Goal: Information Seeking & Learning: Learn about a topic

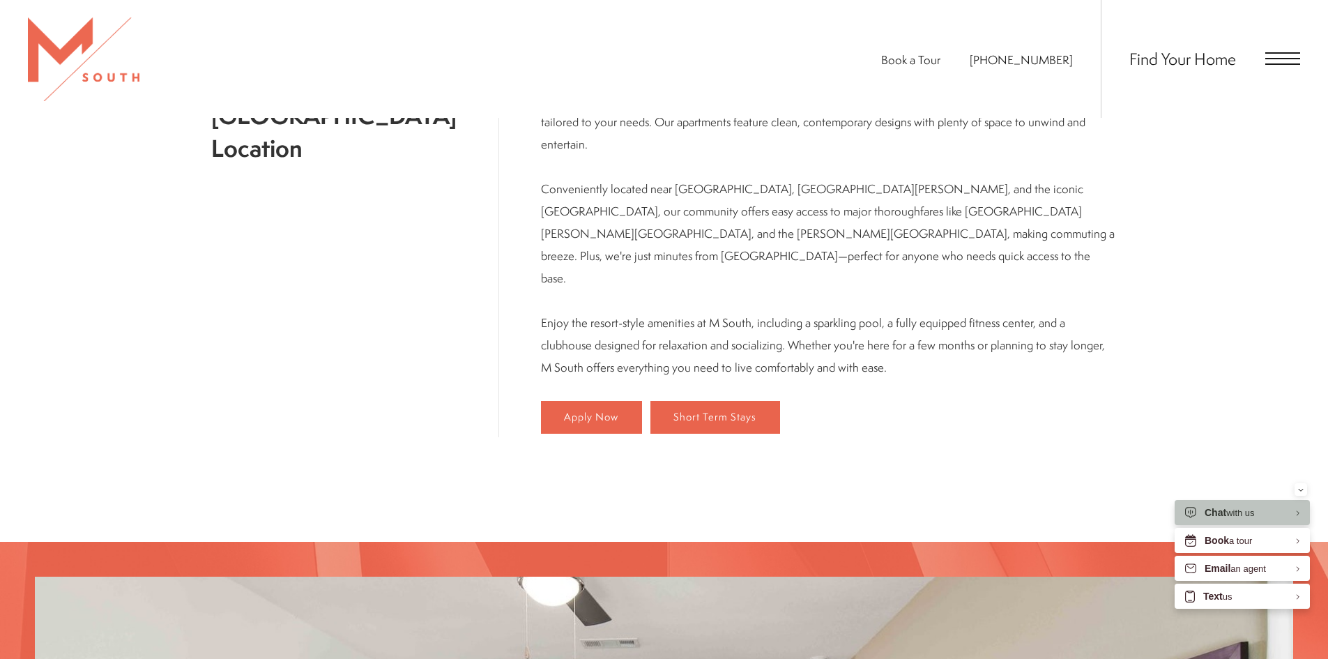
scroll to position [906, 0]
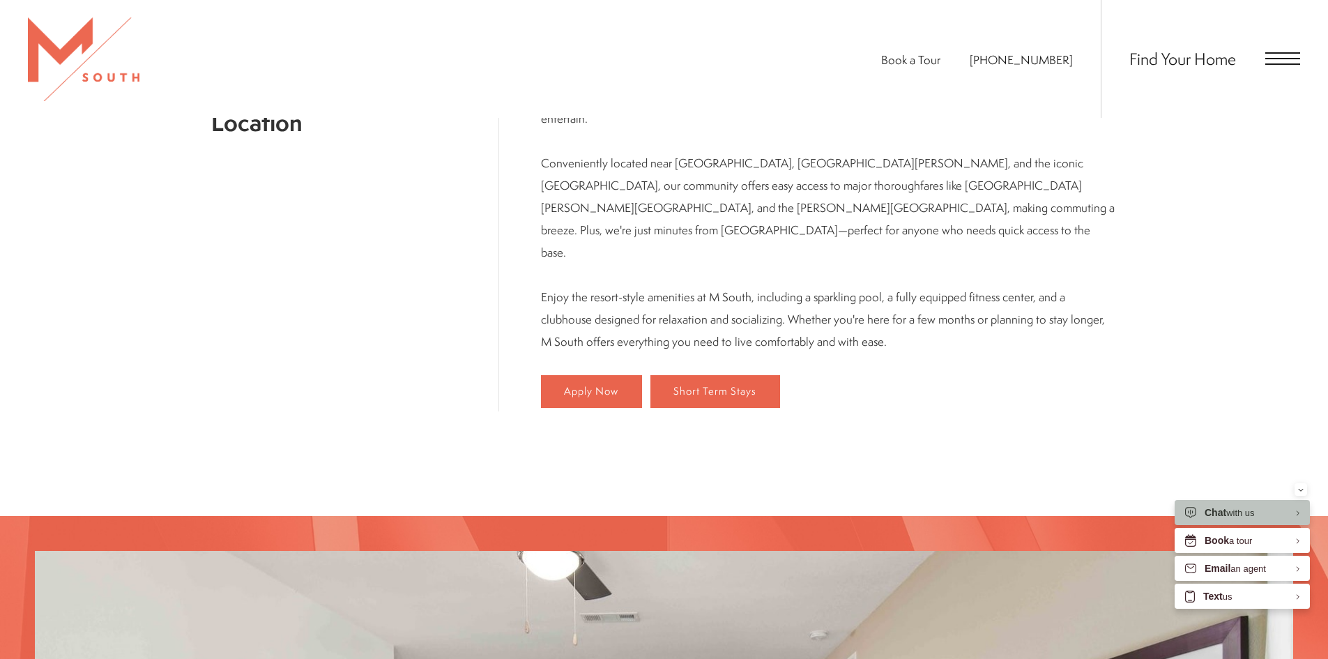
click at [1286, 54] on span "Open Menu" at bounding box center [1282, 52] width 35 height 1
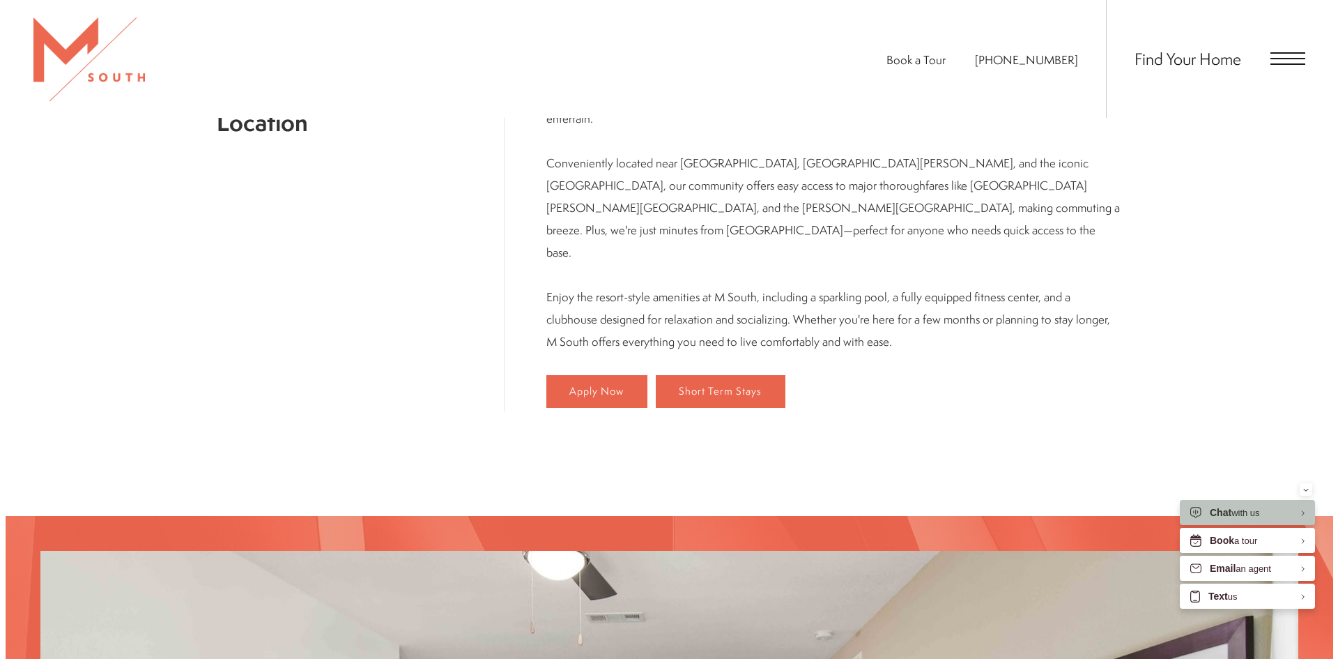
scroll to position [0, 0]
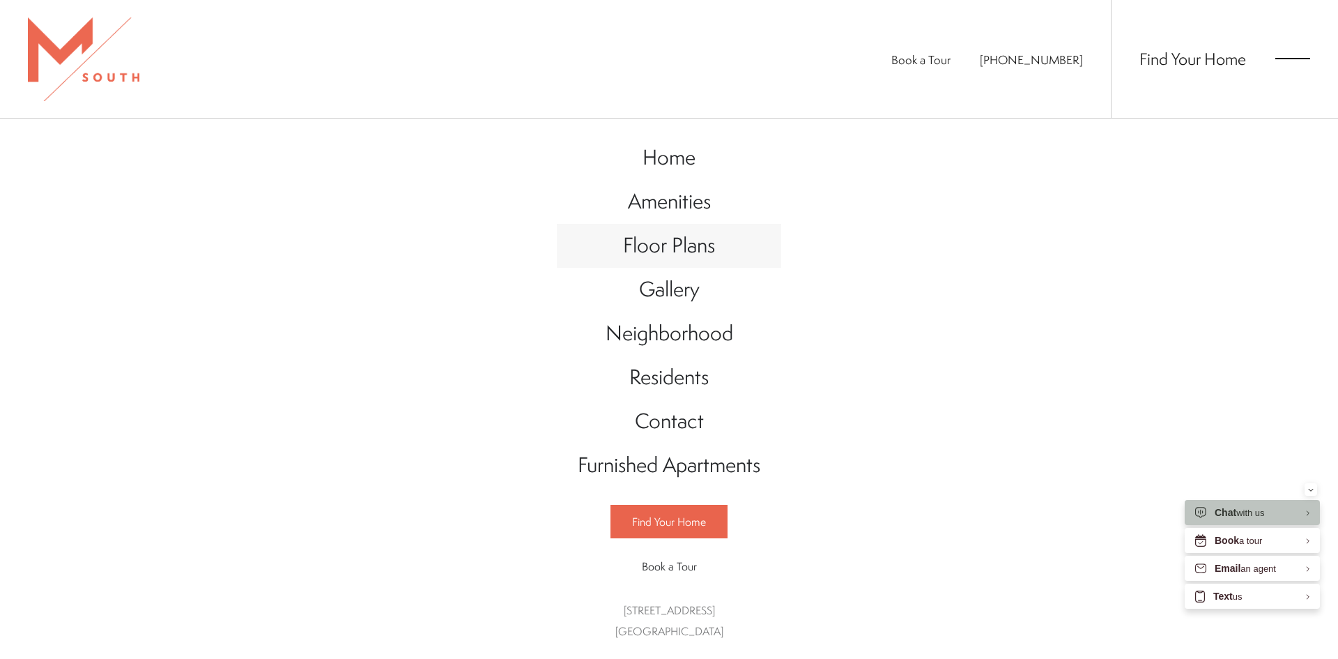
click at [694, 245] on span "Floor Plans" at bounding box center [669, 245] width 92 height 29
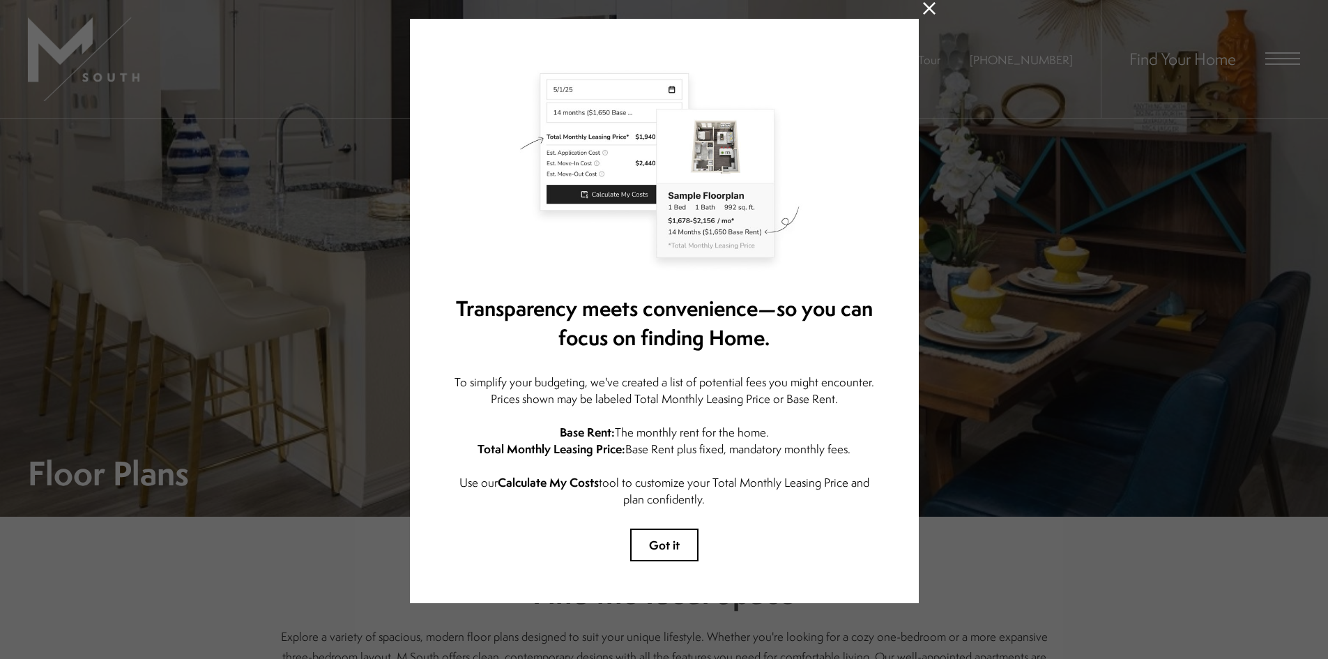
scroll to position [47, 0]
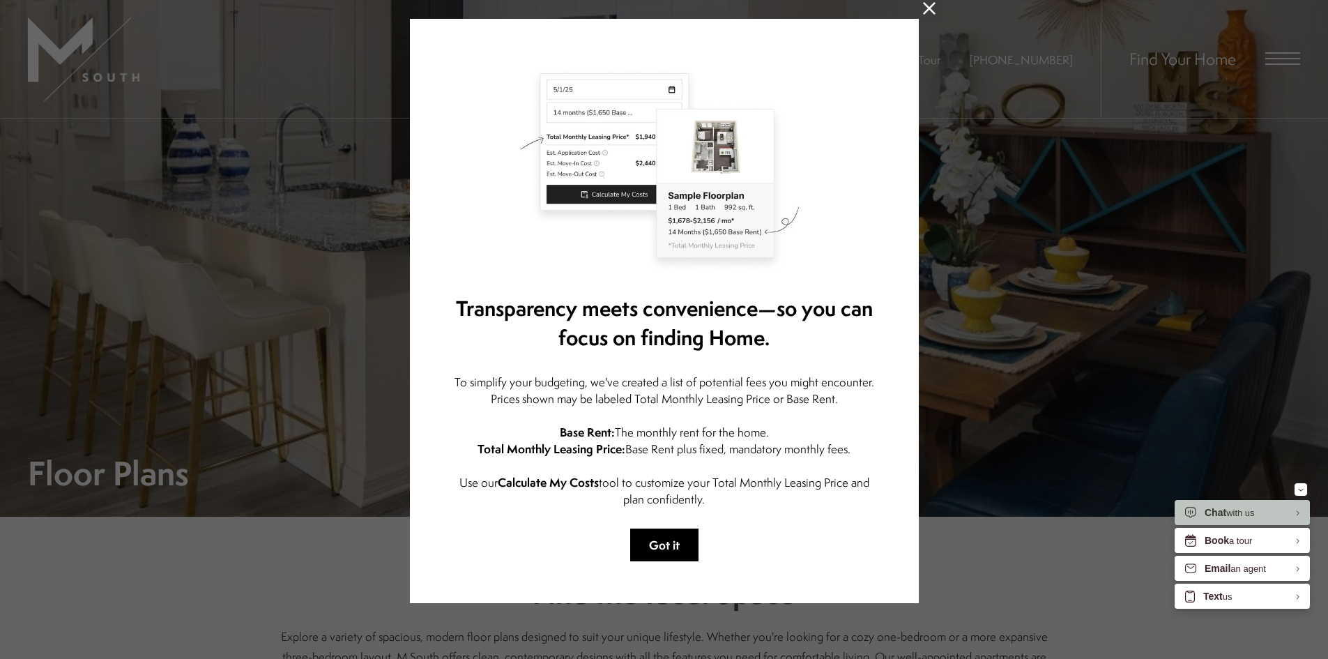
click at [673, 530] on button "Got it" at bounding box center [664, 544] width 68 height 33
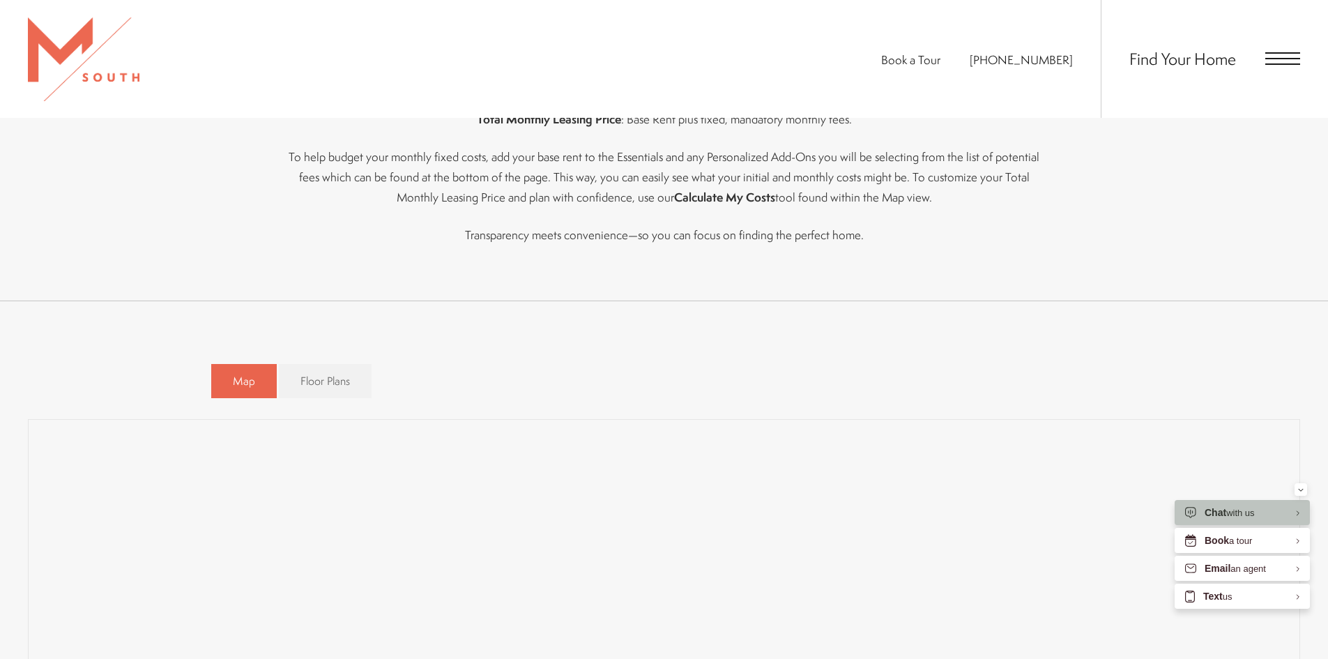
scroll to position [763, 0]
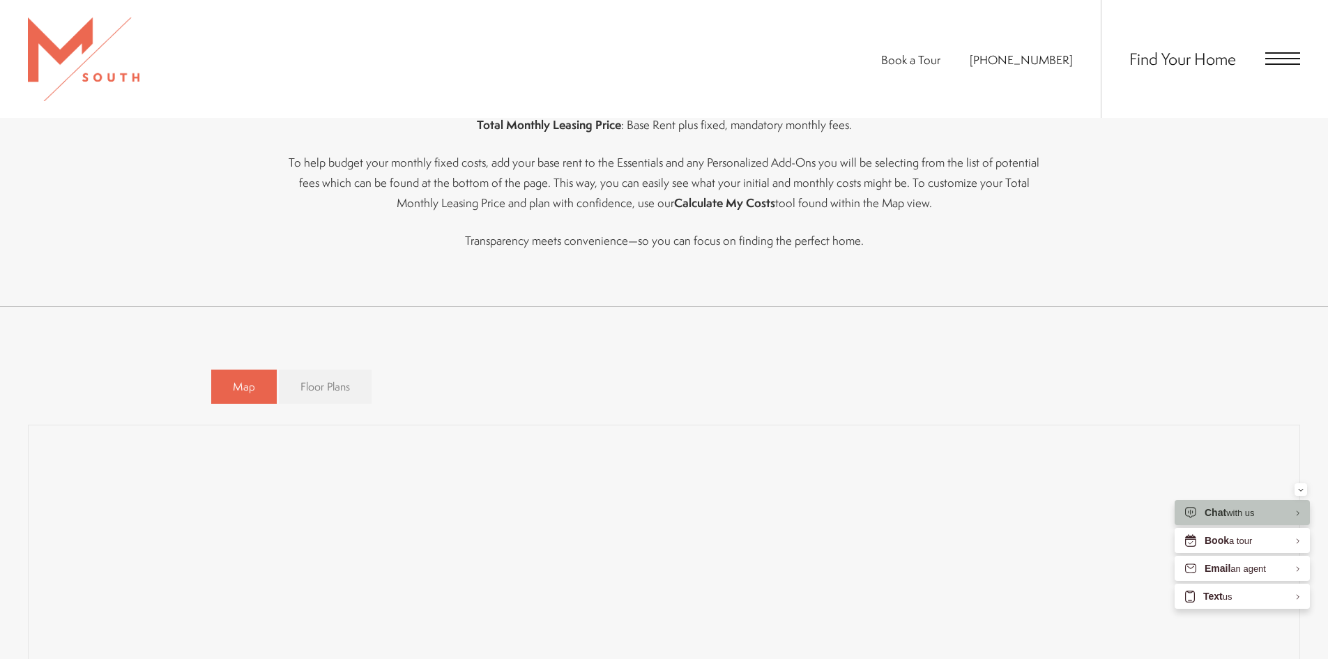
click at [319, 379] on link "Floor Plans" at bounding box center [325, 386] width 93 height 34
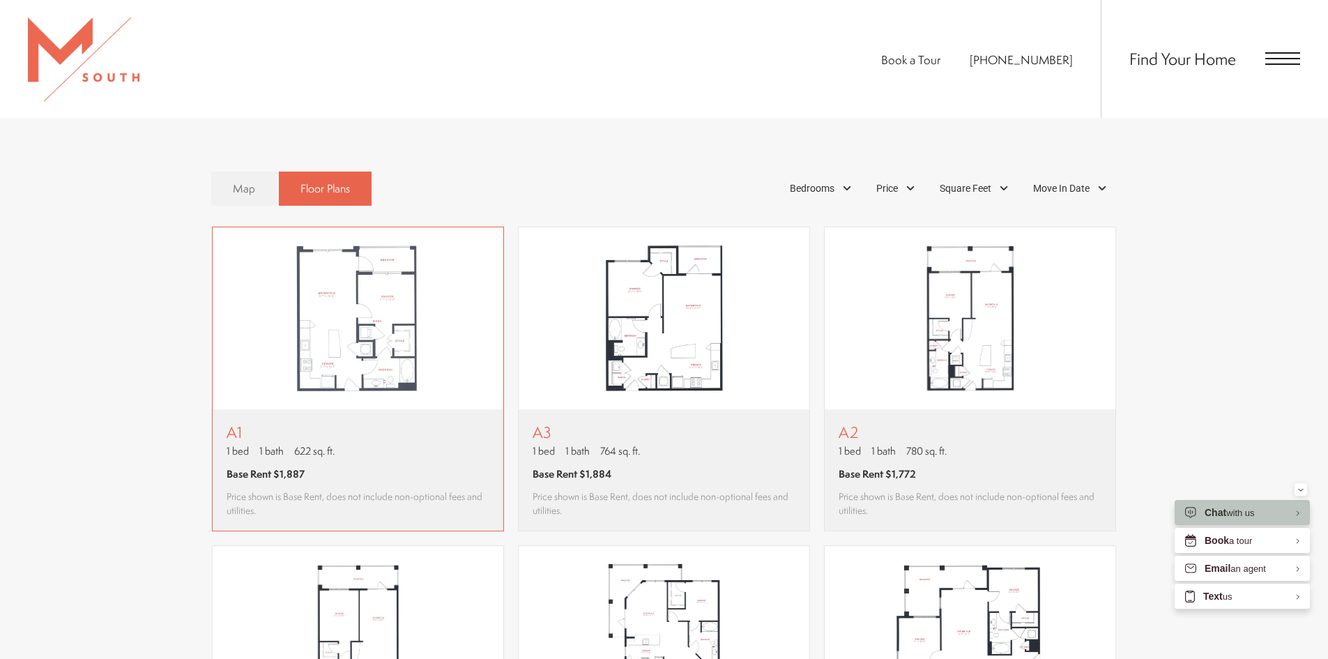
scroll to position [1041, 0]
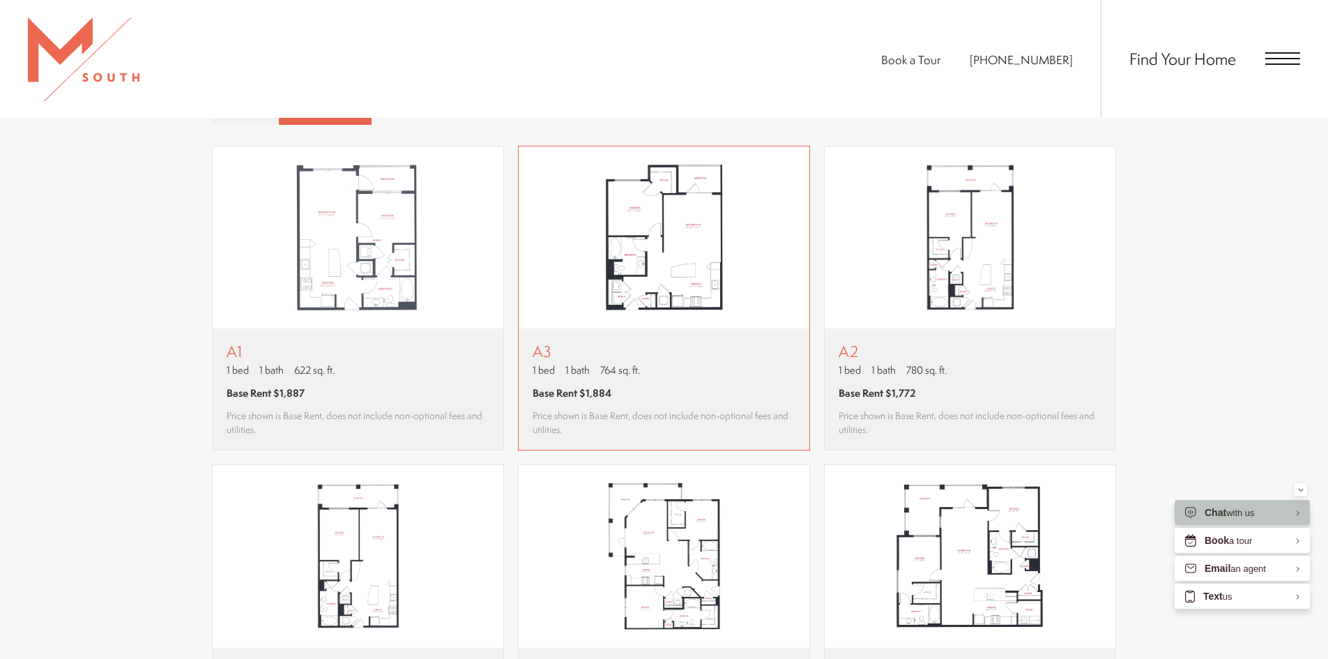
click at [675, 261] on img "View floor plan A3" at bounding box center [664, 237] width 291 height 183
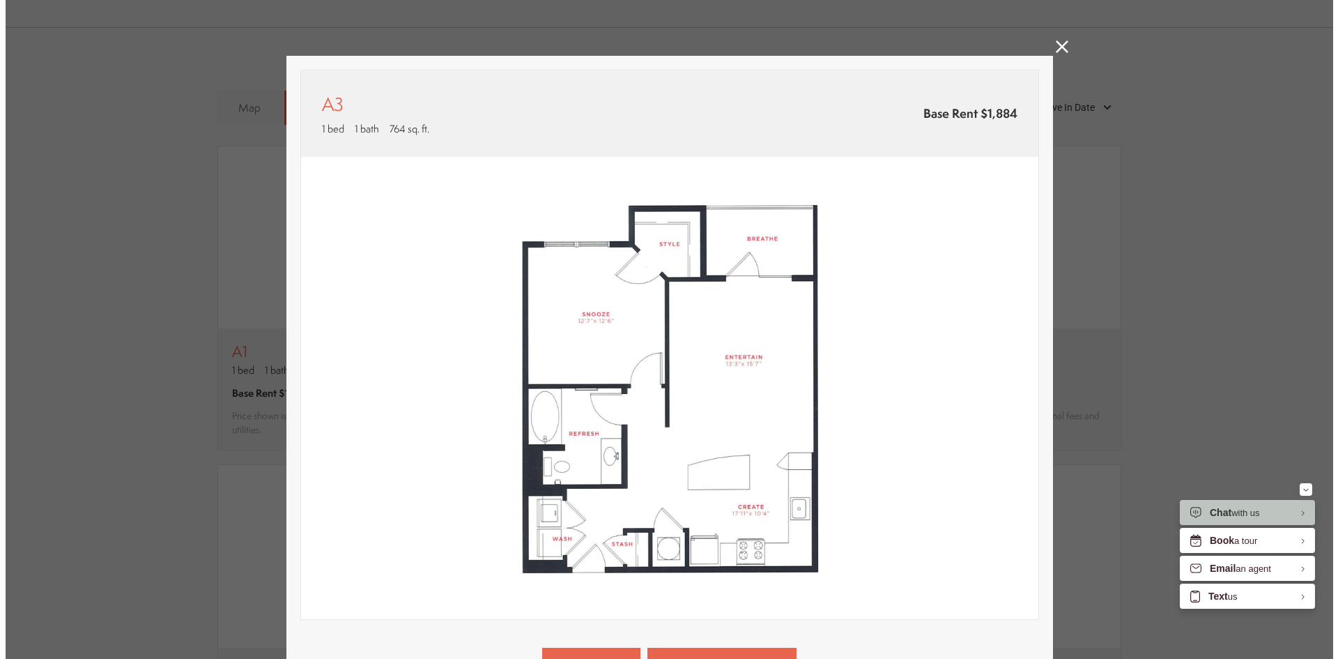
scroll to position [0, 0]
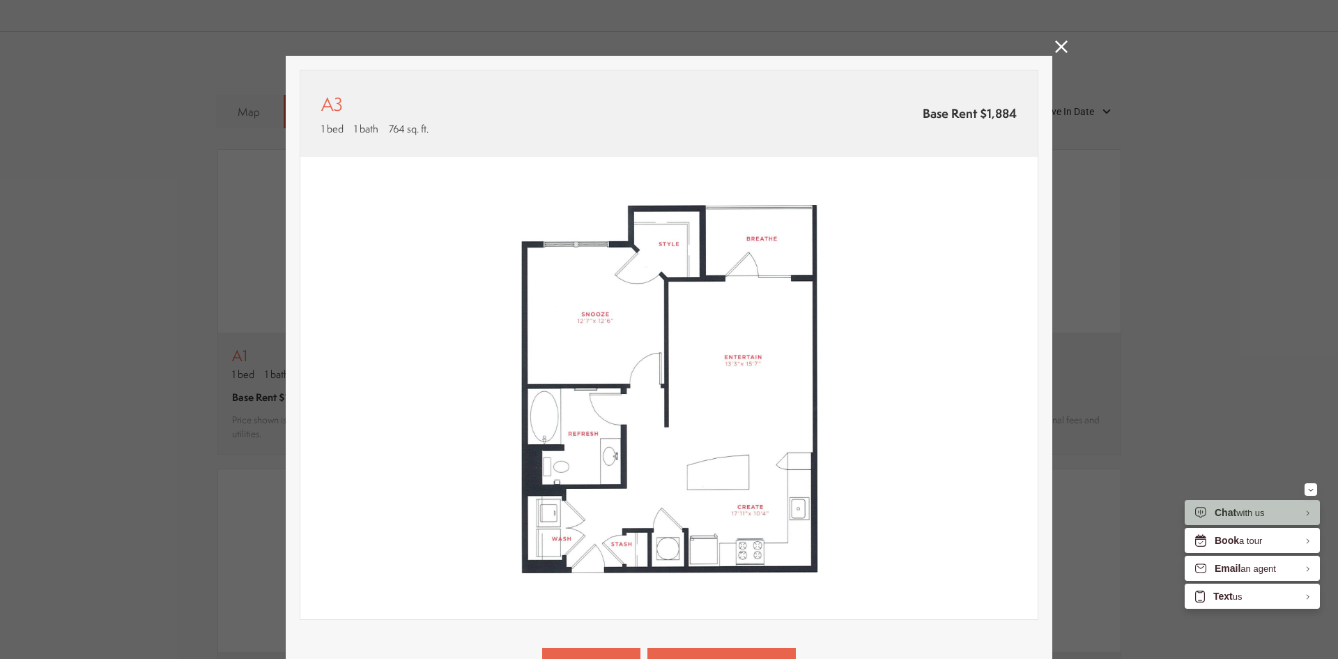
click at [1062, 48] on icon at bounding box center [1061, 46] width 13 height 13
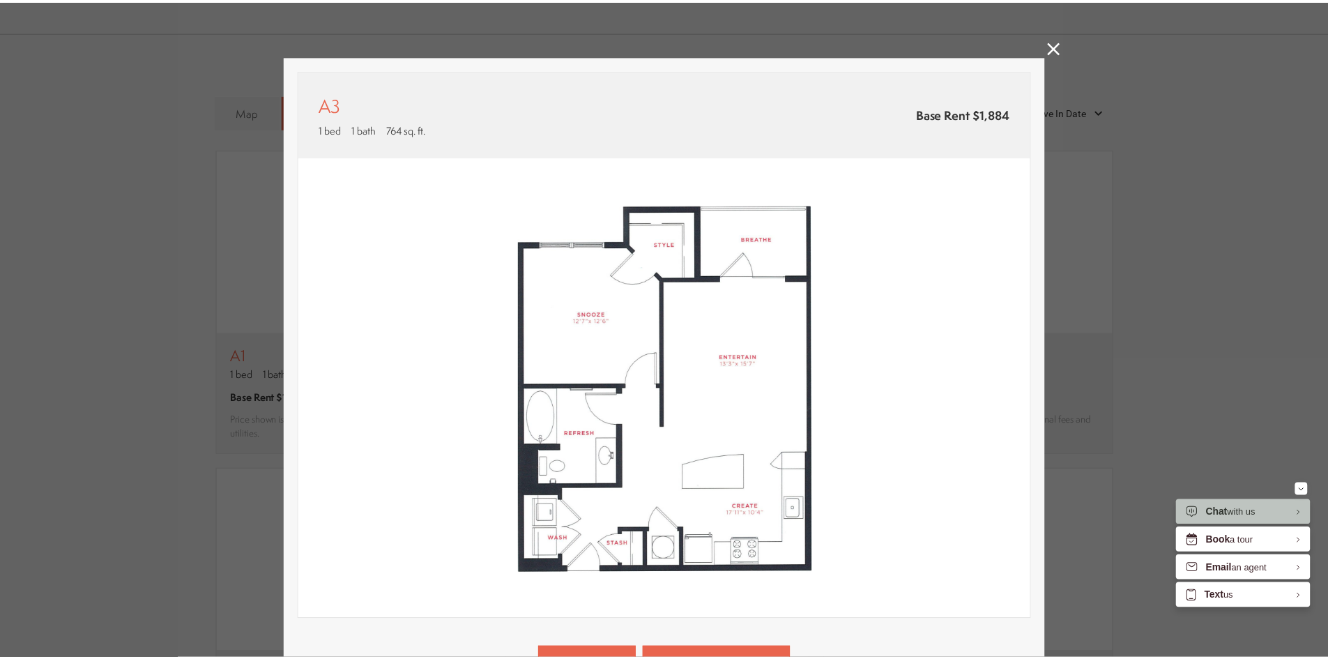
scroll to position [1041, 0]
